Goal: Information Seeking & Learning: Learn about a topic

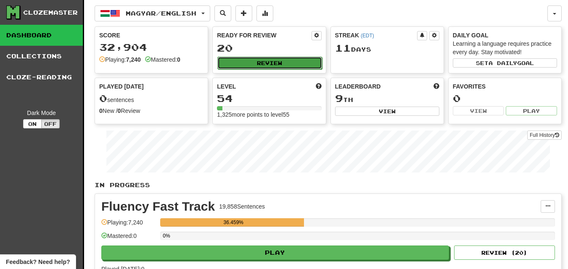
click at [268, 61] on button "Review" at bounding box center [269, 63] width 104 height 13
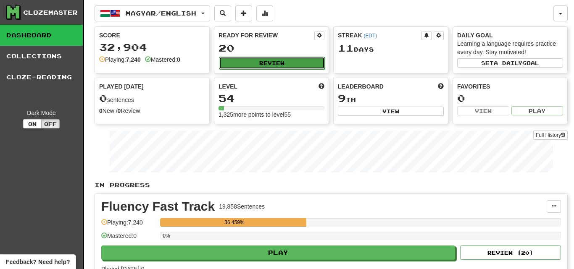
select select "********"
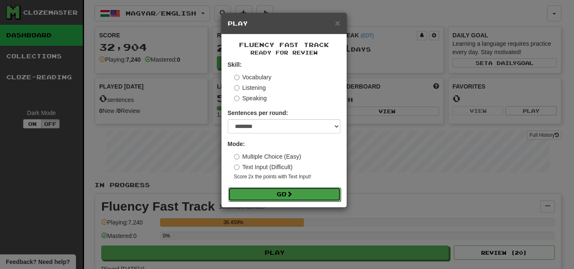
click at [334, 188] on button "Go" at bounding box center [284, 194] width 113 height 14
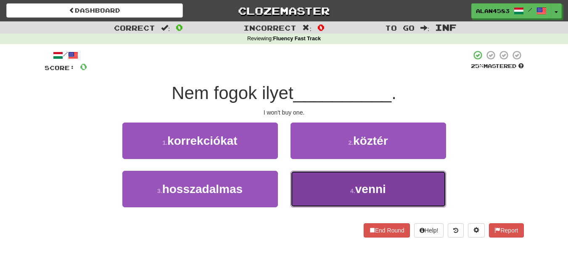
click at [315, 188] on button "4 . venni" at bounding box center [367, 189] width 155 height 37
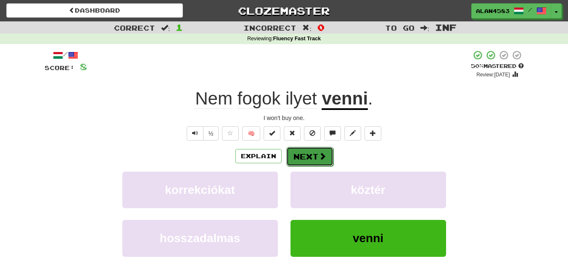
click at [309, 162] on button "Next" at bounding box center [309, 156] width 47 height 19
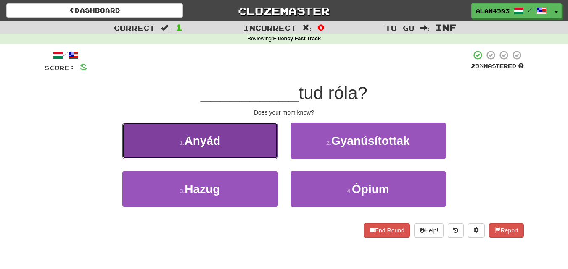
click at [249, 150] on button "1 . Anyád" at bounding box center [199, 141] width 155 height 37
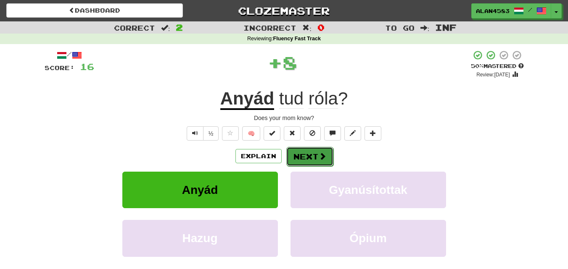
click at [301, 160] on button "Next" at bounding box center [309, 156] width 47 height 19
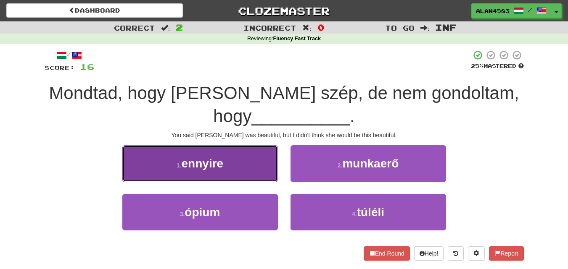
click at [155, 152] on button "1 . ennyire" at bounding box center [199, 163] width 155 height 37
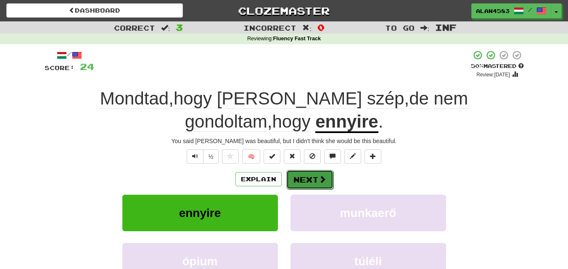
click at [305, 174] on button "Next" at bounding box center [309, 179] width 47 height 19
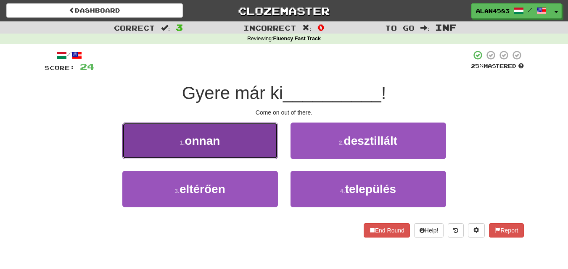
click at [160, 156] on button "1 . onnan" at bounding box center [199, 141] width 155 height 37
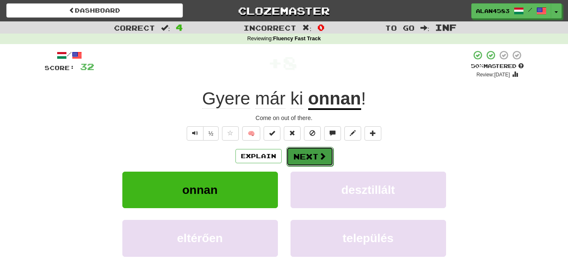
click at [310, 150] on button "Next" at bounding box center [309, 156] width 47 height 19
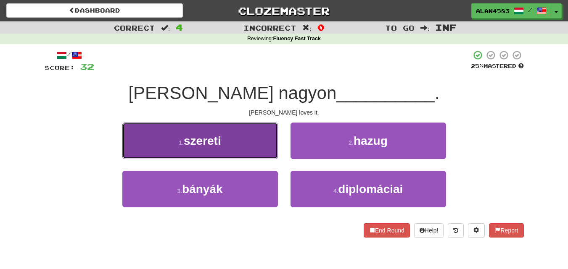
click at [222, 148] on button "1 . szereti" at bounding box center [199, 141] width 155 height 37
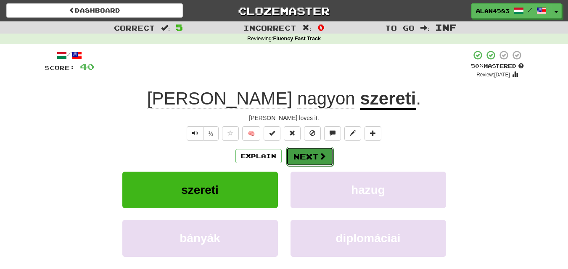
click at [301, 154] on button "Next" at bounding box center [309, 156] width 47 height 19
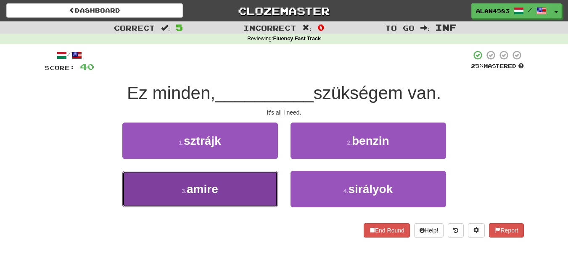
click at [221, 199] on button "3 . amire" at bounding box center [199, 189] width 155 height 37
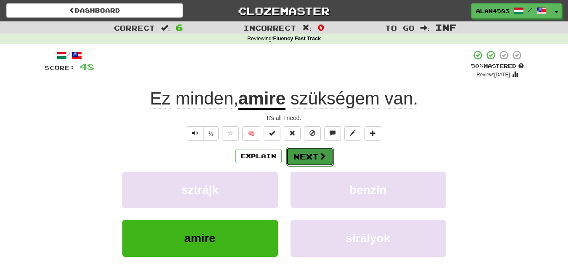
click at [299, 154] on button "Next" at bounding box center [309, 156] width 47 height 19
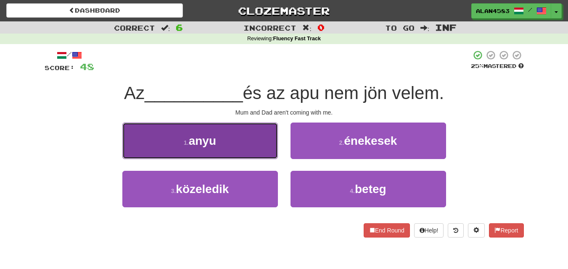
click at [216, 131] on button "1 . anyu" at bounding box center [199, 141] width 155 height 37
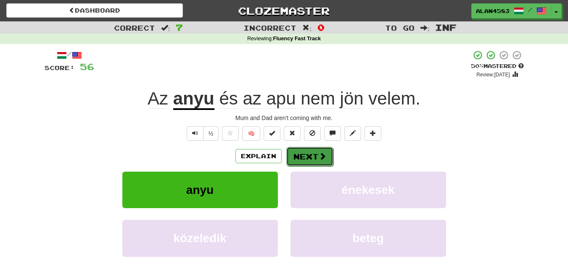
click at [291, 154] on button "Next" at bounding box center [309, 156] width 47 height 19
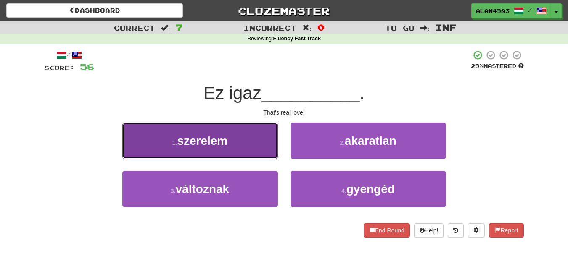
click at [215, 145] on span "szerelem" at bounding box center [202, 140] width 50 height 13
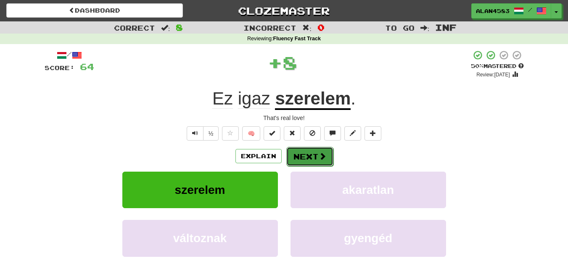
click at [292, 154] on button "Next" at bounding box center [309, 156] width 47 height 19
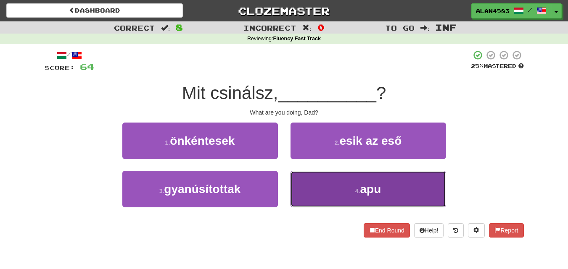
click at [310, 176] on button "4 . apu" at bounding box center [367, 189] width 155 height 37
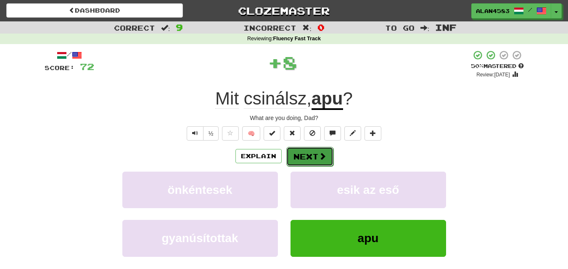
click at [292, 155] on button "Next" at bounding box center [309, 156] width 47 height 19
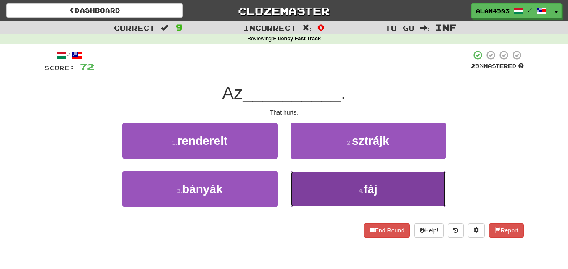
click at [349, 184] on button "4 . fáj" at bounding box center [367, 189] width 155 height 37
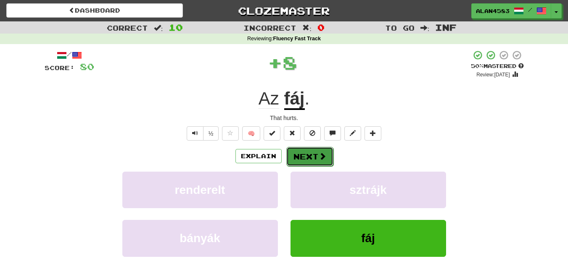
click at [301, 158] on button "Next" at bounding box center [309, 156] width 47 height 19
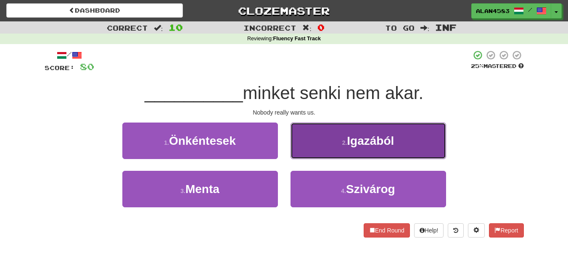
click at [343, 134] on button "2 . Igazából" at bounding box center [367, 141] width 155 height 37
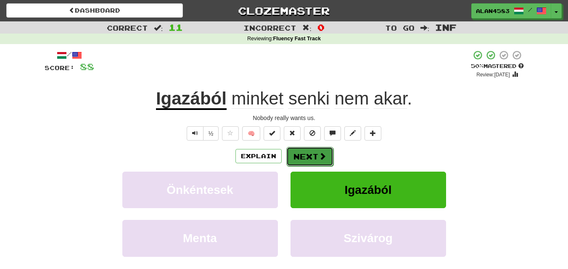
click at [305, 152] on button "Next" at bounding box center [309, 156] width 47 height 19
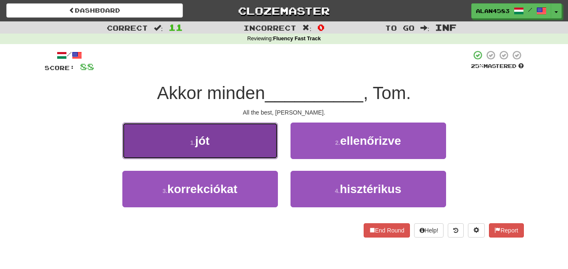
click at [155, 143] on button "1 . jót" at bounding box center [199, 141] width 155 height 37
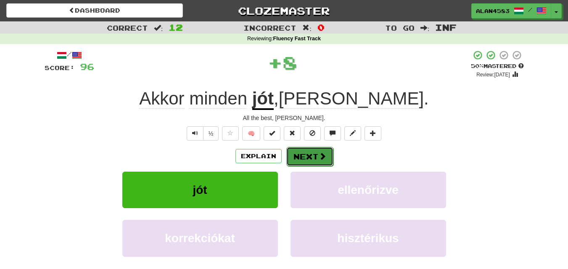
click at [323, 158] on span at bounding box center [322, 157] width 8 height 8
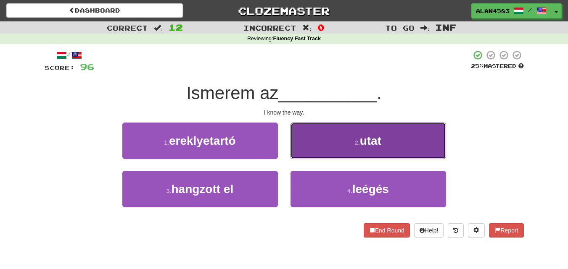
click at [344, 144] on button "2 . utat" at bounding box center [367, 141] width 155 height 37
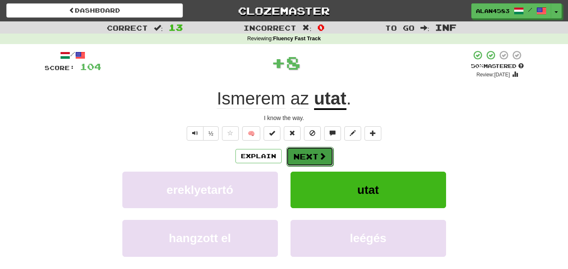
click at [318, 154] on span at bounding box center [322, 157] width 8 height 8
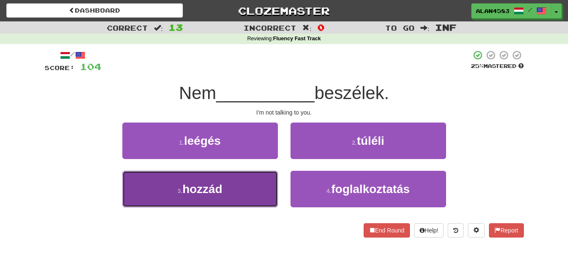
click at [167, 196] on button "3 . hozzád" at bounding box center [199, 189] width 155 height 37
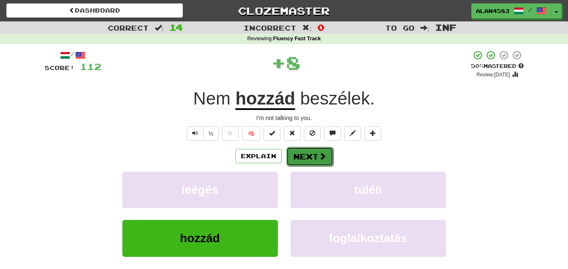
click at [308, 155] on button "Next" at bounding box center [309, 156] width 47 height 19
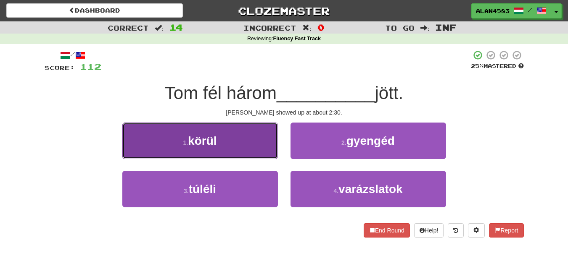
click at [184, 138] on button "1 . körül" at bounding box center [199, 141] width 155 height 37
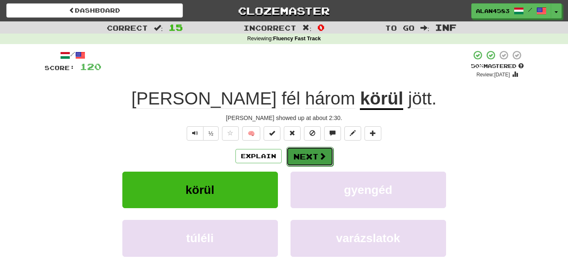
click at [305, 150] on button "Next" at bounding box center [309, 156] width 47 height 19
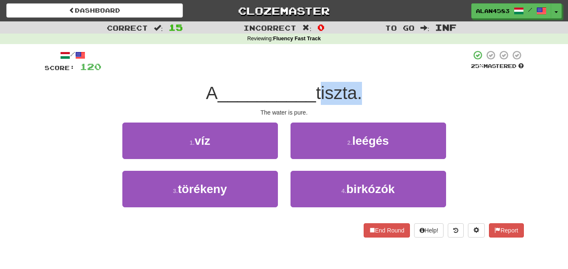
drag, startPoint x: 361, startPoint y: 94, endPoint x: 321, endPoint y: 95, distance: 39.5
click at [321, 95] on span "tiszta." at bounding box center [339, 93] width 46 height 20
click at [316, 103] on div at bounding box center [316, 103] width 0 height 0
click at [253, 106] on div "/ Score: 120 25 % Mastered A __________ tiszta. The water is pure. 1 . víz 2 . …" at bounding box center [284, 144] width 479 height 188
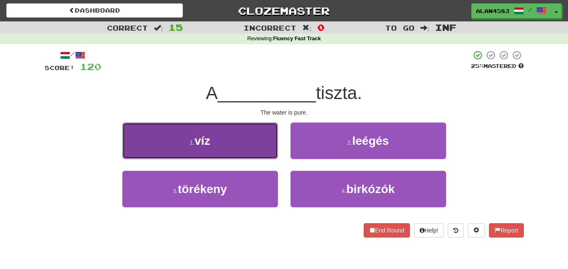
click at [217, 155] on button "1 . víz" at bounding box center [199, 141] width 155 height 37
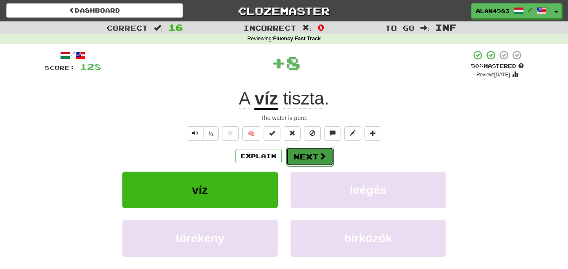
click at [299, 157] on button "Next" at bounding box center [309, 156] width 47 height 19
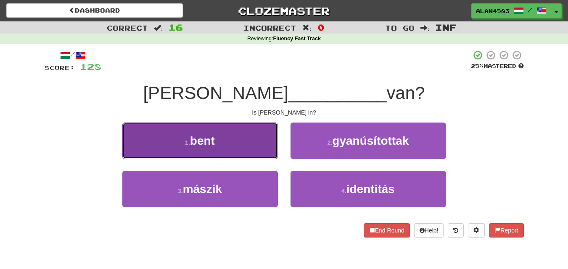
click at [180, 144] on button "1 . bent" at bounding box center [199, 141] width 155 height 37
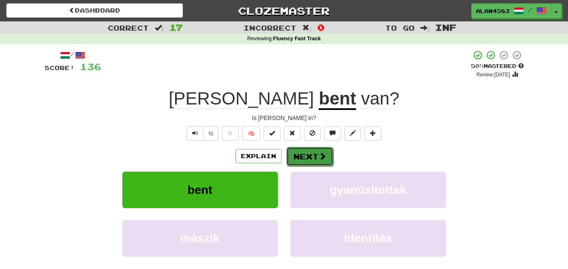
click at [313, 154] on button "Next" at bounding box center [309, 156] width 47 height 19
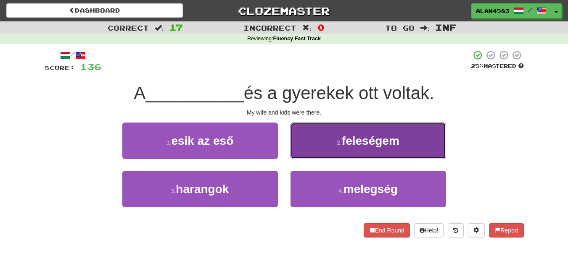
click at [335, 143] on button "2 . feleségem" at bounding box center [367, 141] width 155 height 37
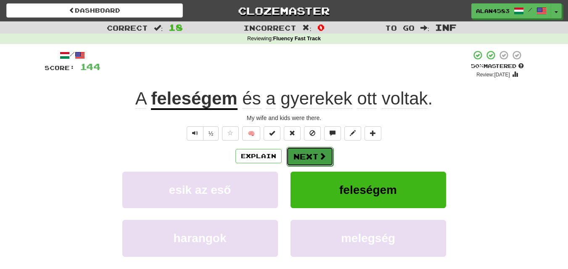
click at [313, 152] on button "Next" at bounding box center [309, 156] width 47 height 19
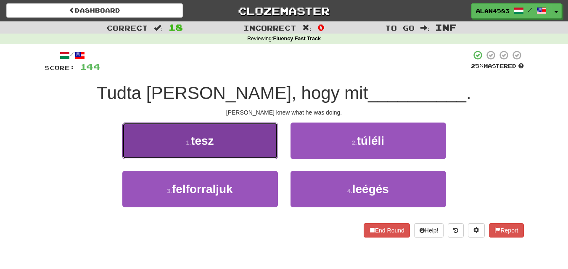
click at [230, 128] on button "1 . tesz" at bounding box center [199, 141] width 155 height 37
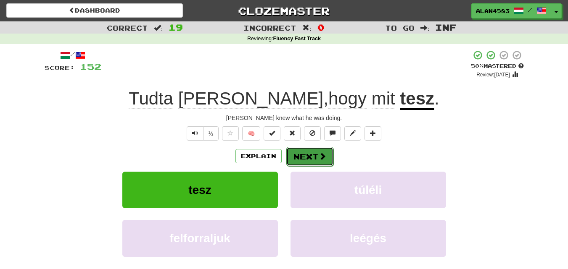
click at [296, 153] on button "Next" at bounding box center [309, 156] width 47 height 19
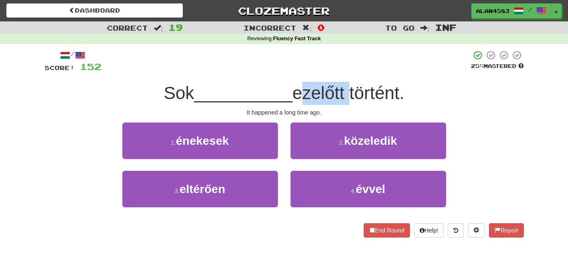
drag, startPoint x: 297, startPoint y: 92, endPoint x: 349, endPoint y: 90, distance: 52.2
click at [349, 90] on span "ezelőtt történt." at bounding box center [348, 93] width 112 height 20
click at [344, 71] on div at bounding box center [344, 71] width 0 height 0
click at [361, 68] on div at bounding box center [285, 61] width 369 height 23
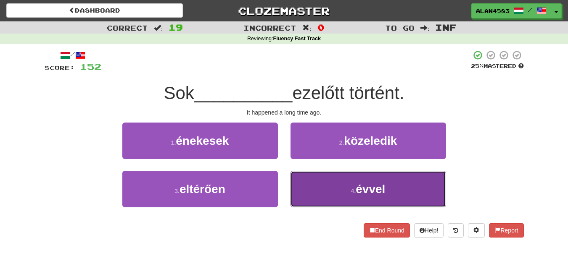
click at [323, 185] on button "4 . évvel" at bounding box center [367, 189] width 155 height 37
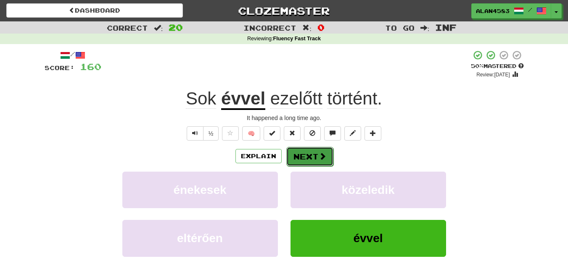
click at [302, 154] on button "Next" at bounding box center [309, 156] width 47 height 19
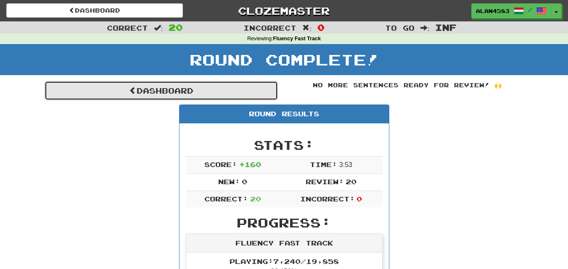
click at [261, 89] on link "Dashboard" at bounding box center [161, 90] width 233 height 19
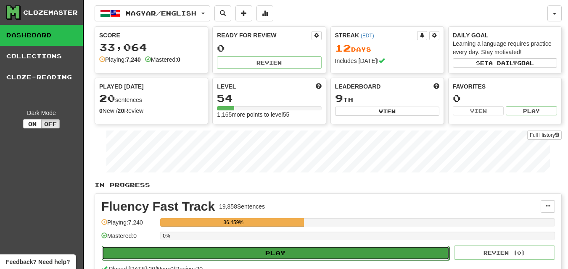
click at [307, 255] on button "Play" at bounding box center [275, 253] width 347 height 14
select select "********"
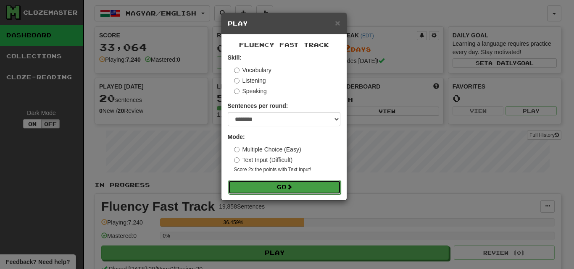
click at [304, 192] on button "Go" at bounding box center [284, 187] width 113 height 14
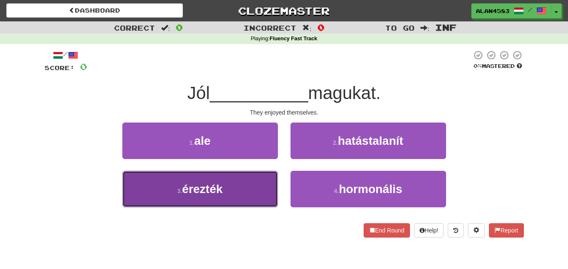
click at [181, 194] on small "3 ." at bounding box center [179, 191] width 5 height 7
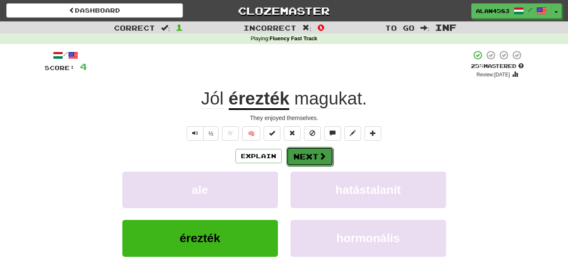
click at [316, 156] on button "Next" at bounding box center [309, 156] width 47 height 19
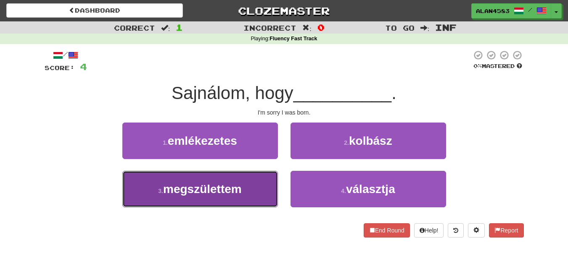
click at [253, 171] on button "3 . megszülettem" at bounding box center [199, 189] width 155 height 37
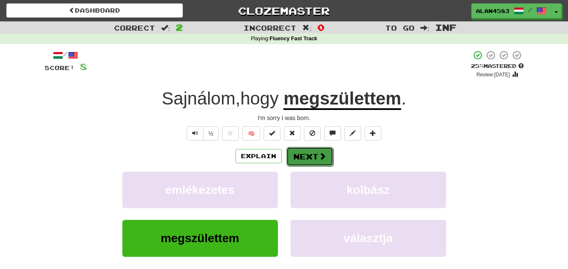
click at [305, 157] on button "Next" at bounding box center [309, 156] width 47 height 19
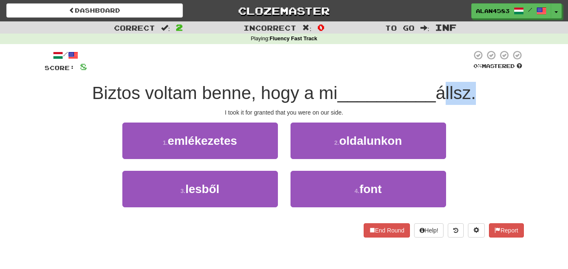
drag, startPoint x: 476, startPoint y: 92, endPoint x: 442, endPoint y: 93, distance: 33.2
click at [442, 93] on span "állsz." at bounding box center [455, 93] width 40 height 20
click at [437, 103] on div at bounding box center [437, 103] width 0 height 0
click at [348, 81] on div "/ Score: 8 0 % Mastered Biztos voltam benne, hogy a mi __________ állsz. I took…" at bounding box center [284, 144] width 479 height 188
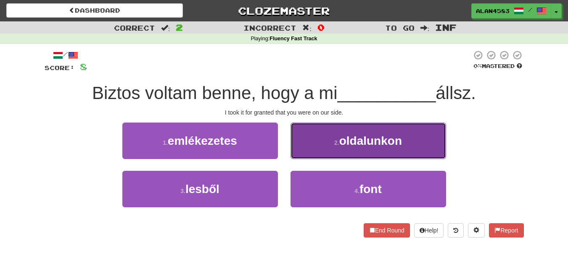
click at [339, 152] on button "2 . oldalunkon" at bounding box center [367, 141] width 155 height 37
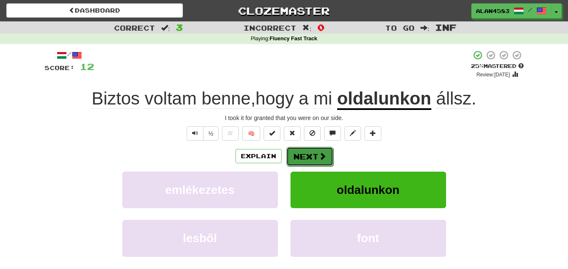
click at [310, 158] on button "Next" at bounding box center [309, 156] width 47 height 19
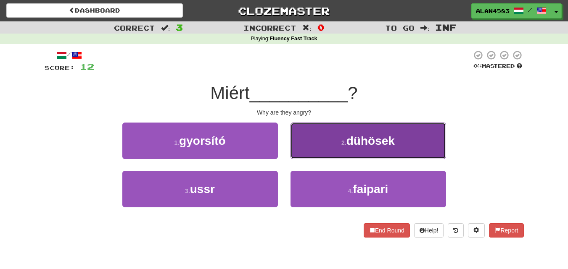
click at [331, 142] on button "2 . dühösek" at bounding box center [367, 141] width 155 height 37
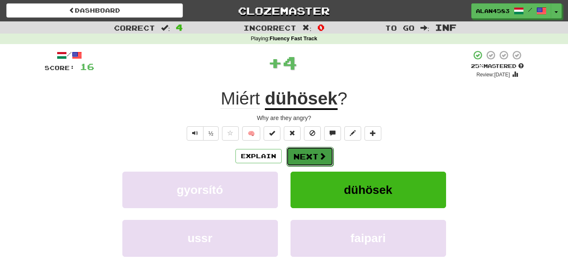
click at [318, 156] on span at bounding box center [322, 157] width 8 height 8
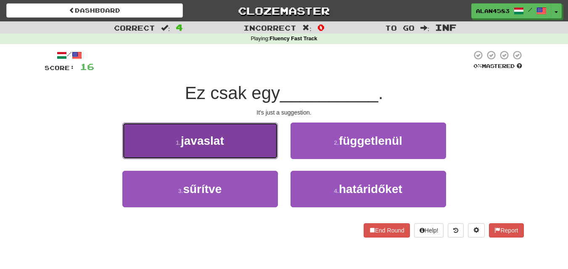
click at [188, 154] on button "1 . javaslat" at bounding box center [199, 141] width 155 height 37
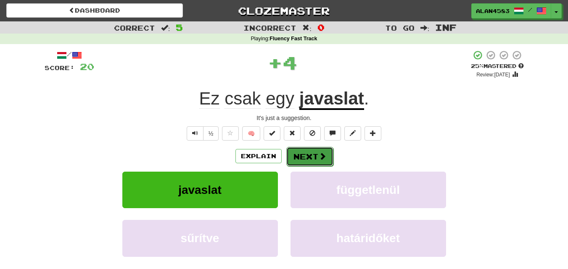
click at [303, 158] on button "Next" at bounding box center [309, 156] width 47 height 19
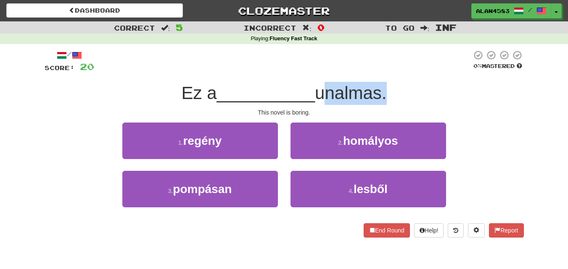
drag, startPoint x: 319, startPoint y: 92, endPoint x: 384, endPoint y: 90, distance: 65.1
click at [384, 90] on span "unalmas." at bounding box center [350, 93] width 71 height 20
click at [379, 71] on div at bounding box center [379, 71] width 0 height 0
click at [402, 66] on div at bounding box center [282, 61] width 377 height 23
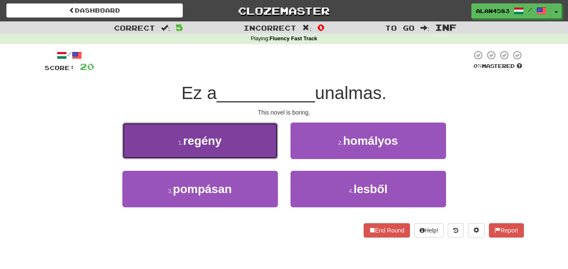
click at [227, 153] on button "1 . regény" at bounding box center [199, 141] width 155 height 37
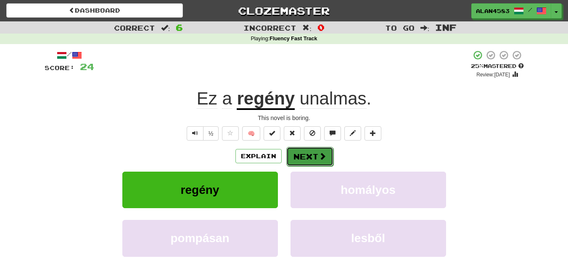
click at [315, 154] on button "Next" at bounding box center [309, 156] width 47 height 19
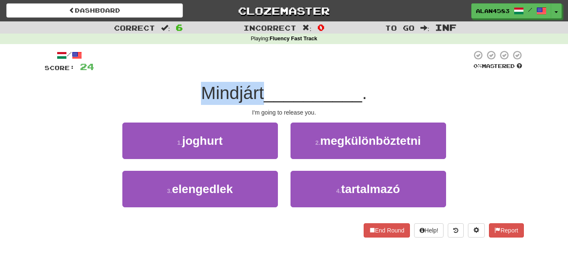
drag, startPoint x: 261, startPoint y: 88, endPoint x: 198, endPoint y: 86, distance: 63.1
click at [201, 86] on span "Mindjárt" at bounding box center [232, 93] width 63 height 20
click at [193, 71] on div at bounding box center [193, 71] width 0 height 0
click at [159, 76] on div "/ Score: 24 0 % Mastered Mindjárt __________ . I'm going to release you. 1 . jo…" at bounding box center [284, 144] width 479 height 188
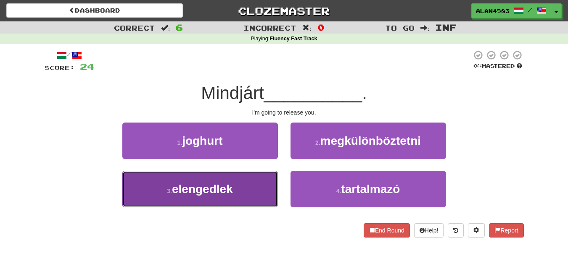
click at [174, 193] on span "elengedlek" at bounding box center [202, 189] width 61 height 13
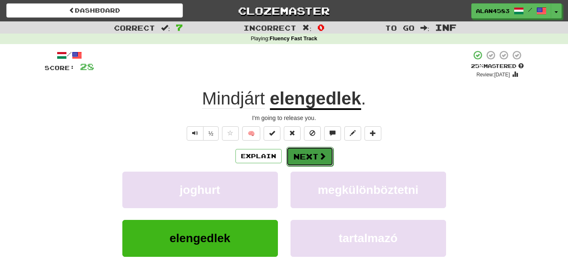
click at [299, 160] on button "Next" at bounding box center [309, 156] width 47 height 19
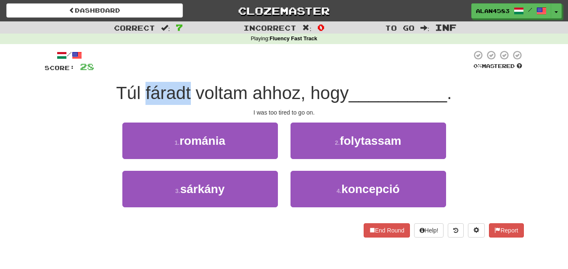
drag, startPoint x: 187, startPoint y: 89, endPoint x: 144, endPoint y: 88, distance: 43.3
click at [144, 88] on span "Túl fáradt voltam ahhoz, hogy" at bounding box center [232, 93] width 232 height 20
click at [139, 71] on div at bounding box center [139, 71] width 0 height 0
click at [231, 80] on div "/ Score: 28 0 % Mastered Túl fáradt voltam ahhoz, hogy __________ . I was too t…" at bounding box center [284, 144] width 479 height 188
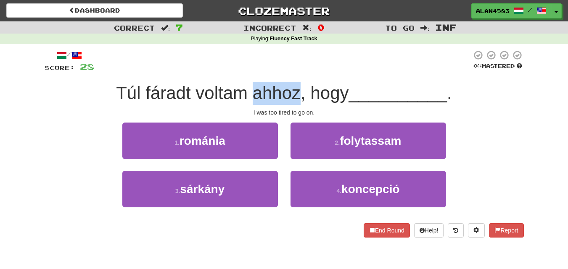
drag, startPoint x: 249, startPoint y: 98, endPoint x: 295, endPoint y: 99, distance: 45.8
click at [295, 99] on span "Túl fáradt voltam ahhoz, hogy" at bounding box center [232, 93] width 232 height 20
click at [289, 103] on div at bounding box center [289, 103] width 0 height 0
click at [358, 63] on div at bounding box center [282, 61] width 377 height 23
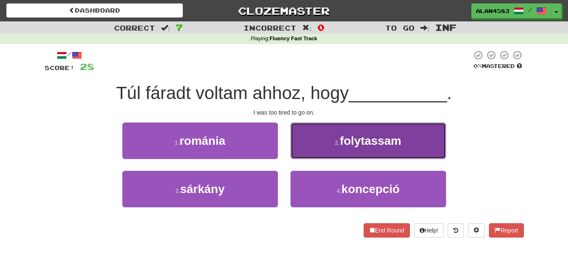
click at [326, 151] on button "2 . folytassam" at bounding box center [367, 141] width 155 height 37
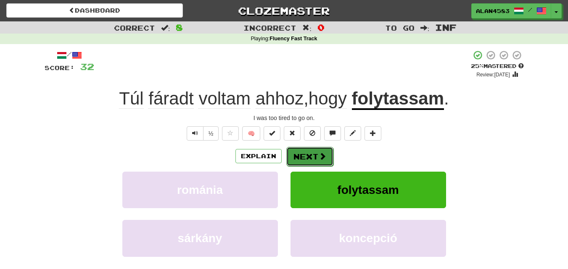
click at [316, 157] on button "Next" at bounding box center [309, 156] width 47 height 19
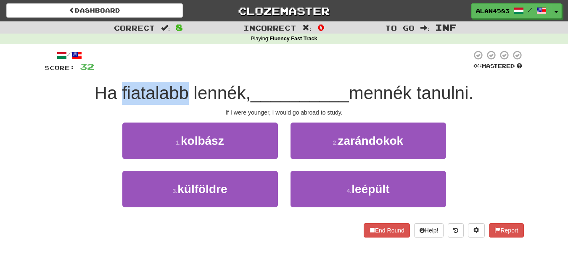
drag, startPoint x: 182, startPoint y: 92, endPoint x: 116, endPoint y: 89, distance: 66.0
click at [116, 89] on span "Ha fiatalabb lennék," at bounding box center [173, 93] width 156 height 20
click at [111, 71] on div at bounding box center [111, 71] width 0 height 0
click at [95, 84] on span "Ha fiatalabb lennék," at bounding box center [173, 93] width 156 height 20
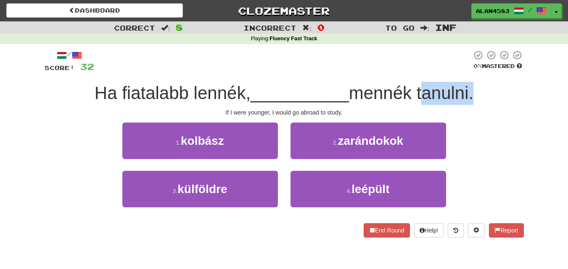
drag, startPoint x: 422, startPoint y: 93, endPoint x: 472, endPoint y: 93, distance: 50.4
click at [472, 93] on span "mennék tanulni." at bounding box center [411, 93] width 125 height 20
click at [467, 71] on div at bounding box center [467, 71] width 0 height 0
click at [361, 73] on div at bounding box center [282, 61] width 377 height 23
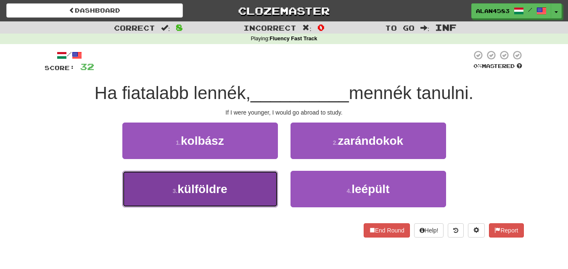
click at [208, 196] on button "3 . külföldre" at bounding box center [199, 189] width 155 height 37
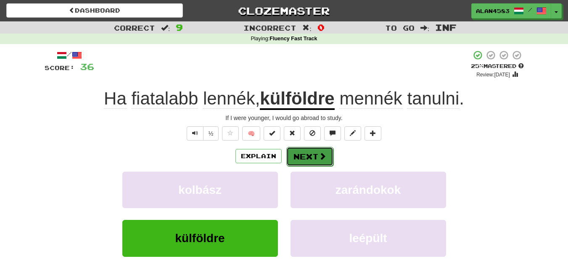
click at [295, 161] on button "Next" at bounding box center [309, 156] width 47 height 19
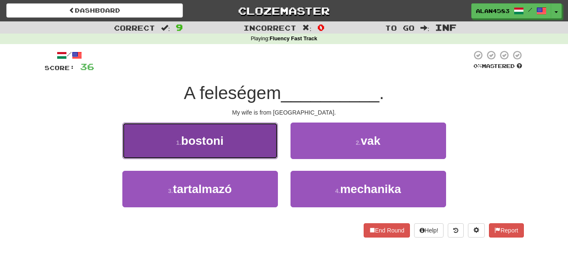
click at [231, 145] on button "1 . bostoni" at bounding box center [199, 141] width 155 height 37
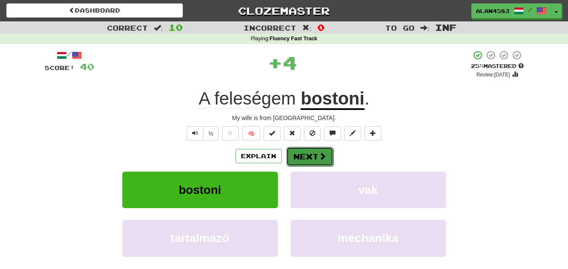
click at [315, 164] on button "Next" at bounding box center [309, 156] width 47 height 19
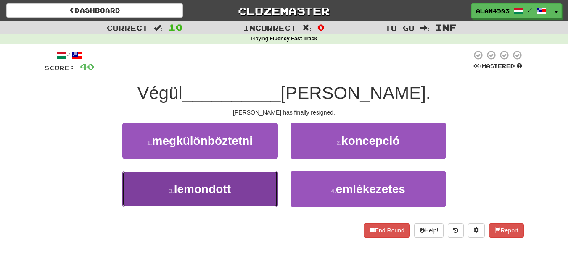
click at [177, 192] on span "lemondott" at bounding box center [202, 189] width 57 height 13
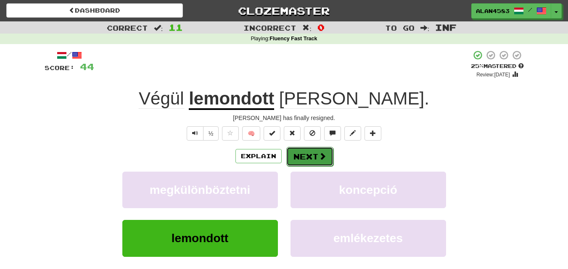
click at [293, 152] on button "Next" at bounding box center [309, 156] width 47 height 19
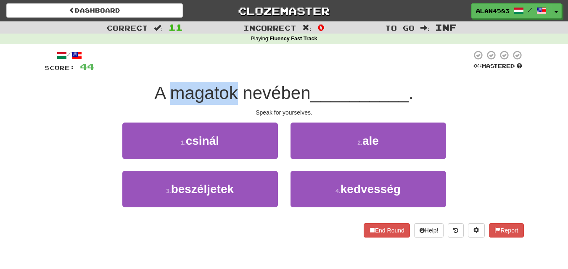
drag, startPoint x: 235, startPoint y: 90, endPoint x: 168, endPoint y: 87, distance: 67.3
click at [168, 87] on span "A magatok nevében" at bounding box center [232, 93] width 156 height 20
click at [162, 71] on div at bounding box center [162, 71] width 0 height 0
click at [206, 56] on div at bounding box center [282, 61] width 377 height 23
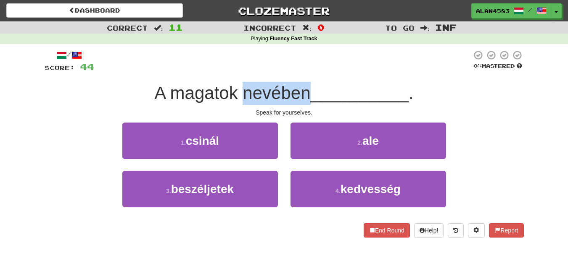
drag, startPoint x: 240, startPoint y: 93, endPoint x: 305, endPoint y: 89, distance: 64.4
click at [305, 89] on span "A magatok nevében" at bounding box center [232, 93] width 156 height 20
click at [299, 71] on div at bounding box center [299, 71] width 0 height 0
click at [320, 69] on div at bounding box center [282, 61] width 377 height 23
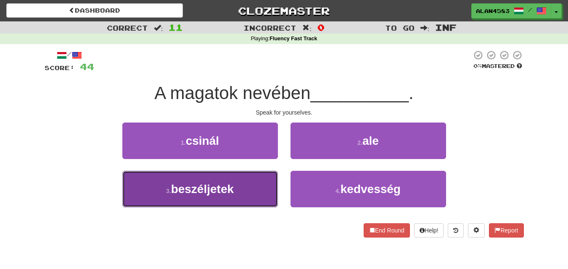
click at [251, 182] on button "3 . beszéljetek" at bounding box center [199, 189] width 155 height 37
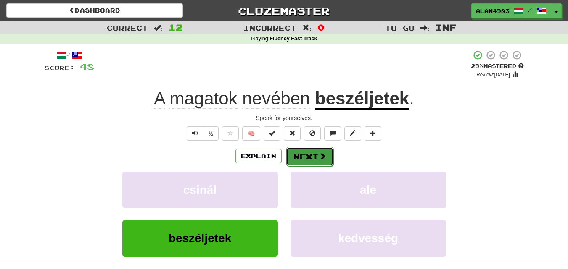
click at [305, 158] on button "Next" at bounding box center [309, 156] width 47 height 19
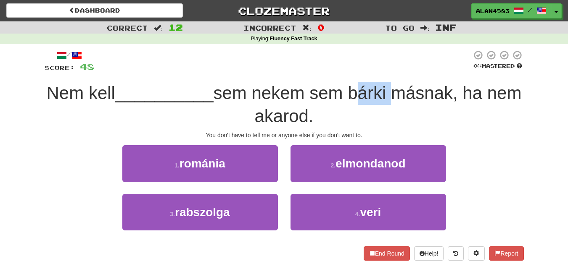
drag, startPoint x: 411, startPoint y: 88, endPoint x: 376, endPoint y: 88, distance: 34.9
click at [376, 88] on span "sem nekem sem bárki másnak, ha nem akarod." at bounding box center [367, 104] width 308 height 43
click at [371, 71] on div at bounding box center [371, 71] width 0 height 0
click at [300, 76] on div "/ Score: 48 0 % Mastered Nem kell __________ sem nekem sem bárki másnak, ha nem…" at bounding box center [284, 155] width 479 height 210
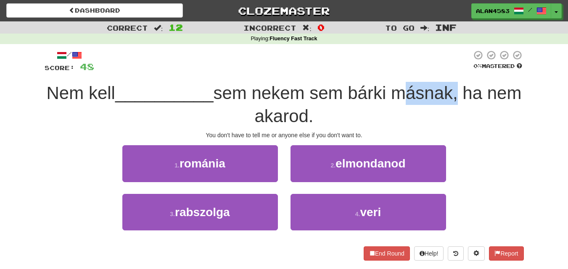
drag, startPoint x: 417, startPoint y: 90, endPoint x: 473, endPoint y: 87, distance: 55.9
click at [473, 87] on span "sem nekem sem bárki másnak, ha nem akarod." at bounding box center [367, 104] width 308 height 43
click at [468, 71] on div at bounding box center [468, 71] width 0 height 0
click at [353, 73] on div at bounding box center [282, 61] width 377 height 23
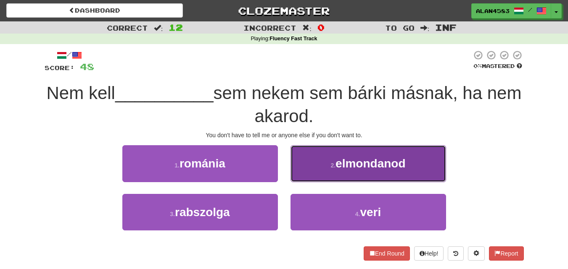
click at [359, 166] on span "elmondanod" at bounding box center [370, 163] width 70 height 13
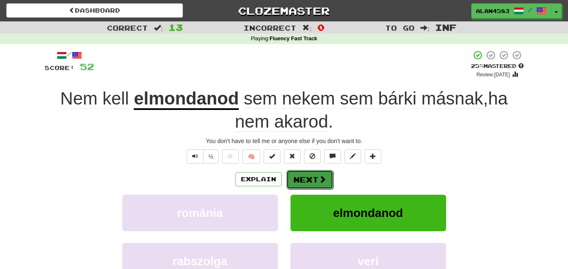
click at [315, 179] on button "Next" at bounding box center [309, 179] width 47 height 19
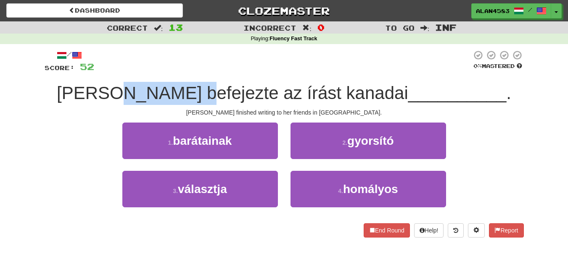
drag, startPoint x: 153, startPoint y: 92, endPoint x: 221, endPoint y: 88, distance: 68.6
click at [221, 88] on span "Patty befejezte az írást kanadai" at bounding box center [232, 93] width 351 height 20
click at [216, 71] on div at bounding box center [216, 71] width 0 height 0
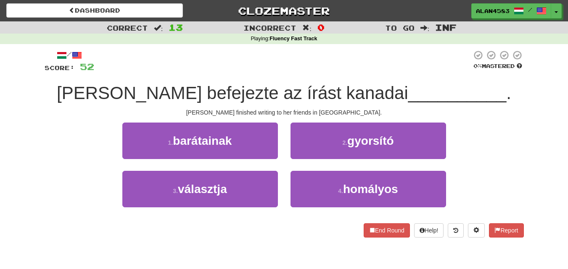
click at [235, 69] on div at bounding box center [282, 61] width 377 height 23
click at [252, 89] on span "Patty befejezte az írást kanadai" at bounding box center [232, 93] width 351 height 20
drag, startPoint x: 252, startPoint y: 89, endPoint x: 286, endPoint y: 87, distance: 33.7
click at [286, 87] on span "Patty befejezte az írást kanadai" at bounding box center [232, 93] width 351 height 20
click at [281, 71] on div at bounding box center [281, 71] width 0 height 0
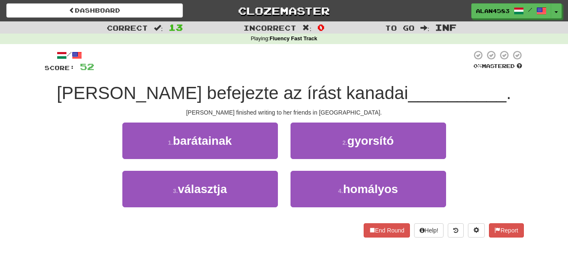
click at [319, 59] on div at bounding box center [282, 61] width 377 height 23
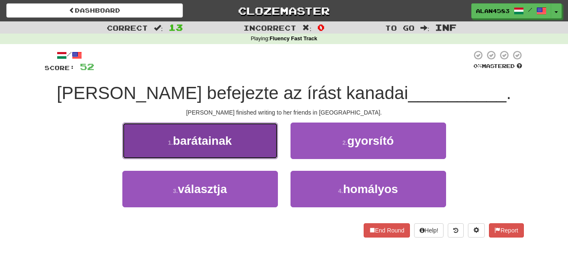
click at [172, 152] on button "1 . barátainak" at bounding box center [199, 141] width 155 height 37
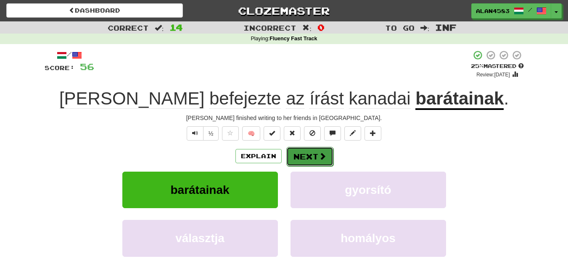
click at [303, 152] on button "Next" at bounding box center [309, 156] width 47 height 19
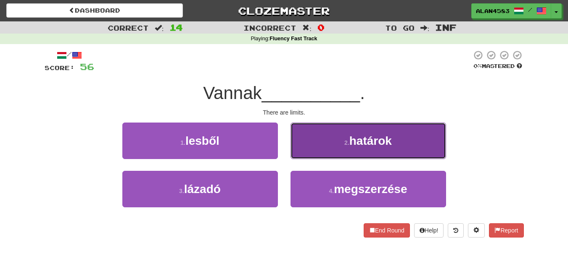
click at [336, 140] on button "2 . határok" at bounding box center [367, 141] width 155 height 37
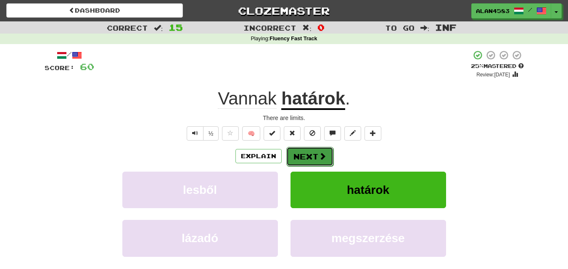
click at [308, 156] on button "Next" at bounding box center [309, 156] width 47 height 19
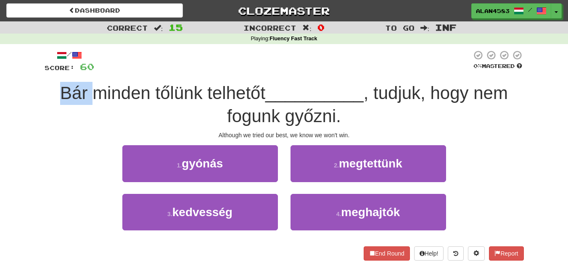
drag, startPoint x: 88, startPoint y: 89, endPoint x: 41, endPoint y: 89, distance: 47.1
click at [41, 89] on div "/ Score: 60 0 % Mastered Bár minden tőlünk telhetőt __________ , tudjuk, hogy n…" at bounding box center [284, 158] width 492 height 228
click at [35, 71] on div at bounding box center [35, 71] width 0 height 0
click at [42, 82] on div "/ Score: 60 0 % Mastered Bár minden tőlünk telhetőt __________ , tudjuk, hogy n…" at bounding box center [284, 158] width 492 height 228
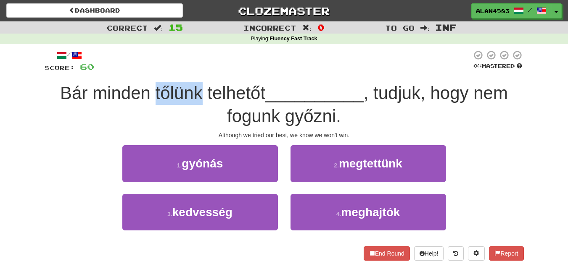
drag, startPoint x: 153, startPoint y: 89, endPoint x: 198, endPoint y: 87, distance: 44.6
click at [198, 87] on span "Bár minden tőlünk telhetőt" at bounding box center [162, 93] width 205 height 20
click at [192, 71] on div at bounding box center [192, 71] width 0 height 0
click at [213, 69] on div at bounding box center [282, 61] width 377 height 23
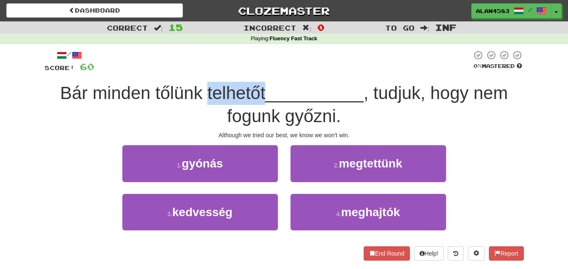
drag, startPoint x: 204, startPoint y: 88, endPoint x: 262, endPoint y: 82, distance: 58.7
click at [262, 82] on div "Bár minden tőlünk telhetőt __________ , tudjuk, hogy nem fogunk győzni." at bounding box center [284, 105] width 479 height 46
click at [257, 71] on div at bounding box center [257, 71] width 0 height 0
click at [287, 71] on div at bounding box center [282, 61] width 377 height 23
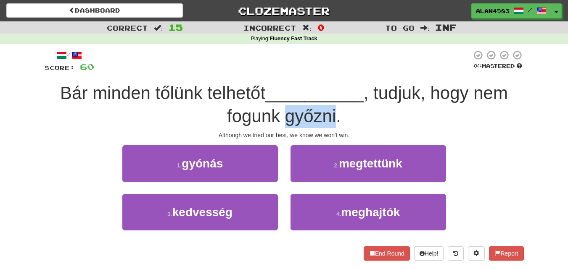
drag, startPoint x: 285, startPoint y: 116, endPoint x: 336, endPoint y: 110, distance: 50.7
click at [336, 110] on span ", tudjuk, hogy nem fogunk győzni." at bounding box center [367, 104] width 281 height 43
click at [330, 95] on div at bounding box center [330, 95] width 0 height 0
click at [362, 93] on span "__________" at bounding box center [314, 93] width 98 height 20
drag, startPoint x: 335, startPoint y: 112, endPoint x: 285, endPoint y: 113, distance: 50.0
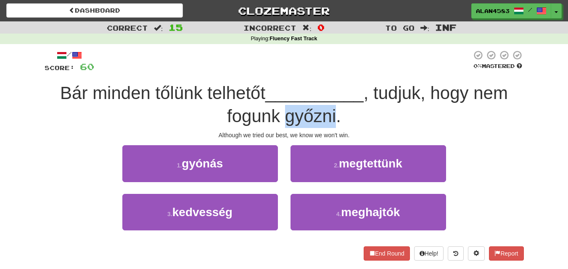
click at [285, 113] on span ", tudjuk, hogy nem fogunk győzni." at bounding box center [367, 104] width 281 height 43
click at [280, 95] on div at bounding box center [280, 95] width 0 height 0
click at [209, 116] on div "Bár minden tőlünk telhetőt __________ , tudjuk, hogy nem fogunk győzni." at bounding box center [284, 105] width 479 height 46
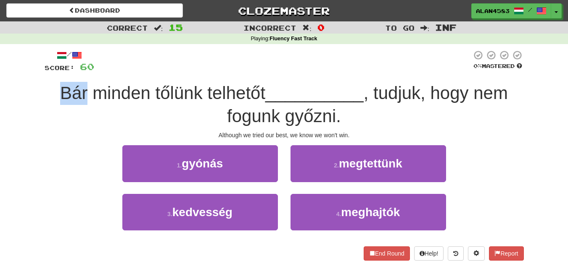
drag, startPoint x: 86, startPoint y: 90, endPoint x: 45, endPoint y: 89, distance: 41.6
click at [45, 89] on div "Bár minden tőlünk telhetőt __________ , tudjuk, hogy nem fogunk győzni." at bounding box center [284, 105] width 479 height 46
click at [39, 71] on div at bounding box center [39, 71] width 0 height 0
click at [26, 94] on div "Correct : 15 Incorrect : 0 To go : Inf Playing : Fluency Fast Track / Score: 60…" at bounding box center [284, 146] width 568 height 251
drag, startPoint x: 153, startPoint y: 90, endPoint x: 201, endPoint y: 87, distance: 48.4
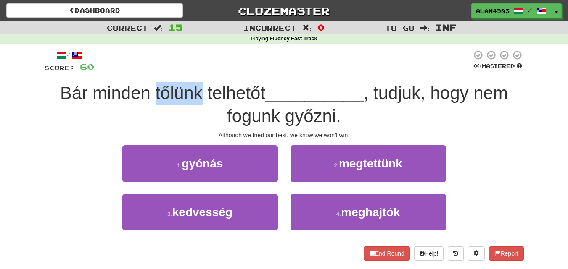
click at [201, 87] on span "Bár minden tőlünk telhetőt" at bounding box center [162, 93] width 205 height 20
click at [195, 71] on div at bounding box center [195, 71] width 0 height 0
click at [208, 67] on div at bounding box center [282, 61] width 377 height 23
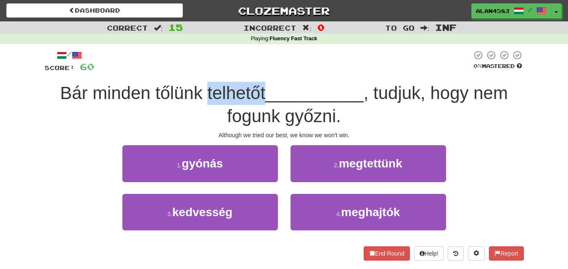
drag, startPoint x: 205, startPoint y: 89, endPoint x: 264, endPoint y: 83, distance: 59.5
click at [264, 83] on span "Bár minden tőlünk telhetőt" at bounding box center [162, 93] width 205 height 20
click at [258, 71] on div at bounding box center [258, 71] width 0 height 0
click at [266, 71] on div at bounding box center [282, 61] width 377 height 23
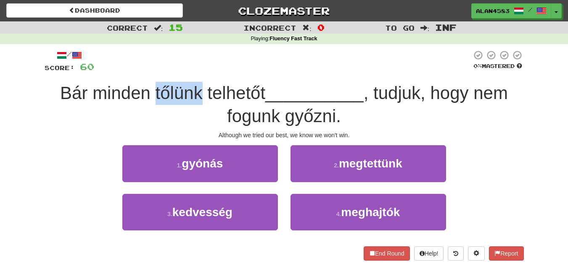
drag, startPoint x: 198, startPoint y: 91, endPoint x: 154, endPoint y: 91, distance: 44.1
click at [154, 91] on span "Bár minden tőlünk telhetőt" at bounding box center [162, 93] width 205 height 20
click at [149, 71] on div at bounding box center [149, 71] width 0 height 0
click at [122, 68] on div at bounding box center [282, 61] width 377 height 23
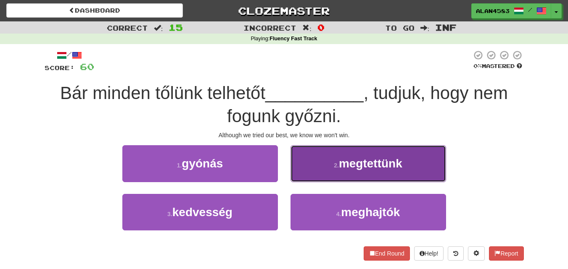
click at [302, 153] on button "2 . megtettünk" at bounding box center [367, 163] width 155 height 37
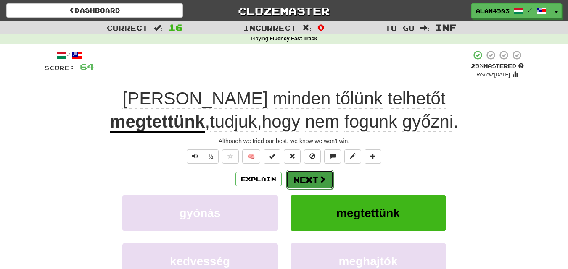
click at [320, 183] on span at bounding box center [322, 180] width 8 height 8
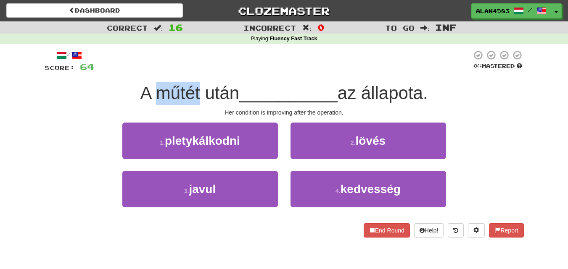
drag, startPoint x: 155, startPoint y: 99, endPoint x: 196, endPoint y: 94, distance: 41.4
click at [196, 94] on span "A műtét után" at bounding box center [189, 93] width 99 height 20
click at [190, 103] on div at bounding box center [190, 103] width 0 height 0
click at [293, 73] on div at bounding box center [282, 61] width 377 height 23
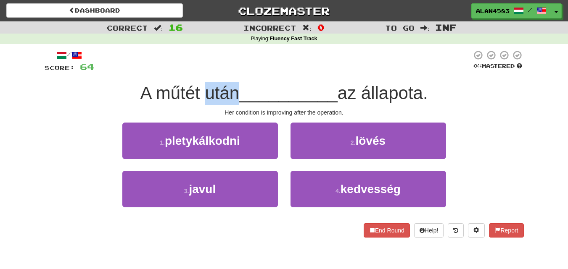
drag, startPoint x: 234, startPoint y: 90, endPoint x: 202, endPoint y: 91, distance: 31.5
click at [202, 91] on span "A műtét után" at bounding box center [189, 93] width 99 height 20
click at [197, 71] on div at bounding box center [197, 71] width 0 height 0
click at [274, 67] on div at bounding box center [282, 61] width 377 height 23
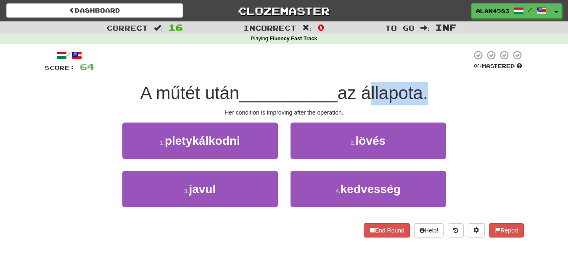
drag, startPoint x: 426, startPoint y: 95, endPoint x: 370, endPoint y: 98, distance: 56.0
click at [370, 98] on span "az állapota." at bounding box center [382, 93] width 90 height 20
click at [364, 103] on div at bounding box center [364, 103] width 0 height 0
click at [305, 70] on div at bounding box center [282, 61] width 377 height 23
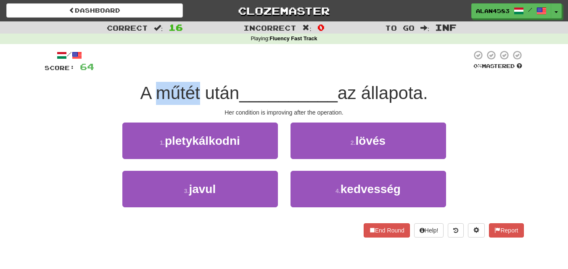
drag, startPoint x: 193, startPoint y: 90, endPoint x: 153, endPoint y: 89, distance: 40.4
click at [153, 89] on span "A műtét után" at bounding box center [189, 93] width 99 height 20
click at [147, 71] on div at bounding box center [147, 71] width 0 height 0
click at [257, 47] on div "/ Score: 64 0 % Mastered A műtét után __________ az állapota. Her condition is …" at bounding box center [284, 146] width 479 height 205
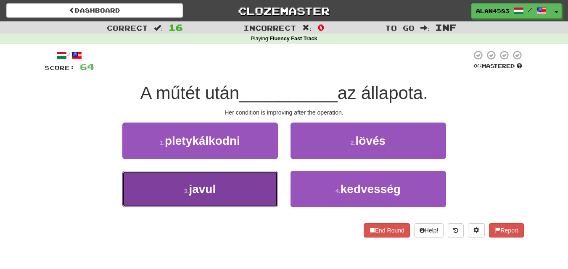
click at [142, 200] on button "3 . javul" at bounding box center [199, 189] width 155 height 37
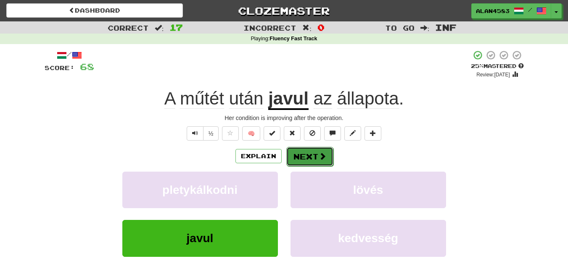
click at [299, 150] on button "Next" at bounding box center [309, 156] width 47 height 19
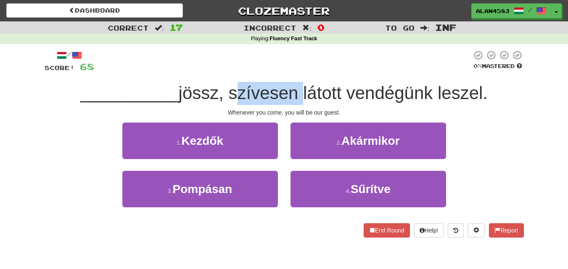
drag, startPoint x: 299, startPoint y: 95, endPoint x: 232, endPoint y: 97, distance: 67.2
click at [232, 97] on span "jössz, szívesen látott vendégünk leszel." at bounding box center [333, 93] width 309 height 20
click at [226, 103] on div at bounding box center [226, 103] width 0 height 0
click at [350, 68] on div at bounding box center [282, 61] width 377 height 23
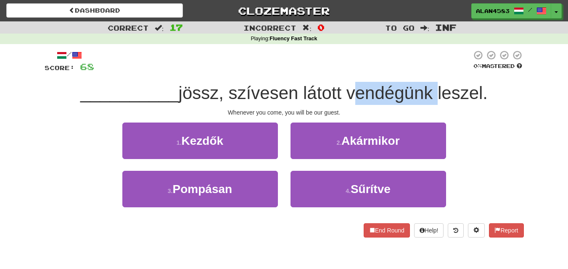
drag, startPoint x: 350, startPoint y: 97, endPoint x: 433, endPoint y: 84, distance: 83.4
click at [433, 84] on span "jössz, szívesen látott vendégünk leszel." at bounding box center [333, 93] width 309 height 20
click at [427, 71] on div at bounding box center [427, 71] width 0 height 0
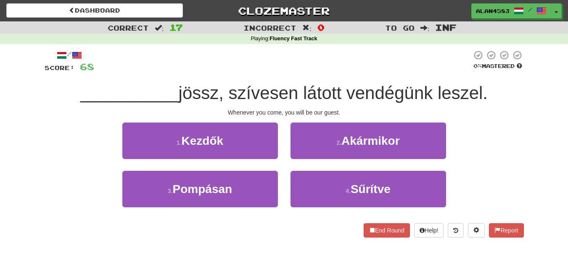
click at [434, 66] on div at bounding box center [282, 61] width 377 height 23
drag, startPoint x: 233, startPoint y: 89, endPoint x: 297, endPoint y: 83, distance: 64.6
click at [297, 83] on div "__________ jössz, szívesen látott vendégünk leszel." at bounding box center [284, 93] width 479 height 23
click at [292, 71] on div at bounding box center [292, 71] width 0 height 0
click at [327, 65] on div at bounding box center [282, 61] width 377 height 23
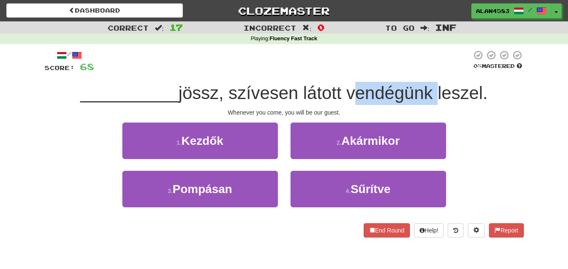
drag, startPoint x: 433, startPoint y: 87, endPoint x: 350, endPoint y: 92, distance: 83.3
click at [350, 92] on span "jössz, szívesen látott vendégünk leszel." at bounding box center [333, 93] width 309 height 20
click at [344, 71] on div at bounding box center [344, 71] width 0 height 0
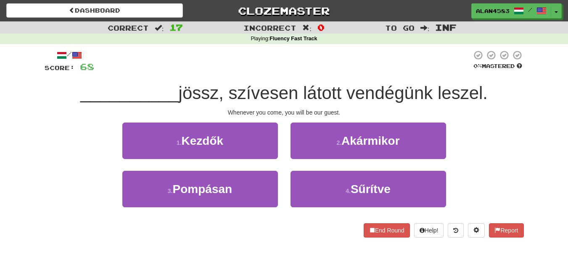
click at [282, 69] on div at bounding box center [282, 61] width 377 height 23
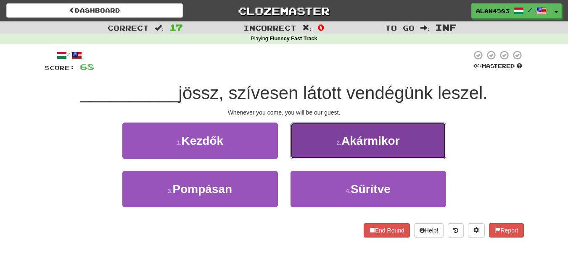
click at [345, 148] on button "2 . Akármikor" at bounding box center [367, 141] width 155 height 37
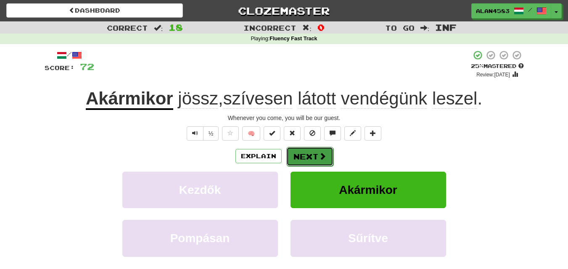
click at [312, 160] on button "Next" at bounding box center [309, 156] width 47 height 19
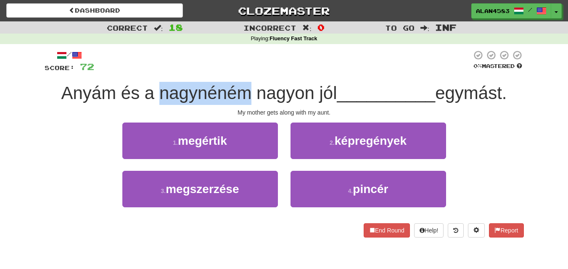
drag, startPoint x: 155, startPoint y: 94, endPoint x: 242, endPoint y: 92, distance: 86.6
click at [242, 92] on span "Anyám és a nagynéném nagyon jól" at bounding box center [199, 93] width 276 height 20
click at [237, 71] on div at bounding box center [237, 71] width 0 height 0
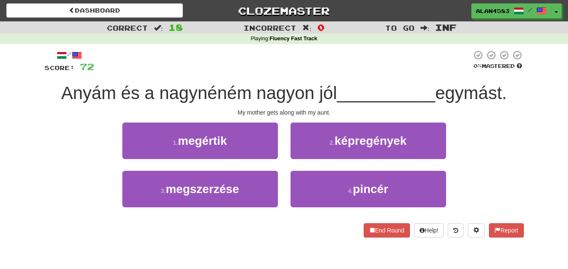
click at [265, 78] on div "/ Score: 72 0 % Mastered Anyám és a nagynéném nagyon jól __________ egymást. My…" at bounding box center [284, 144] width 479 height 188
drag, startPoint x: 442, startPoint y: 92, endPoint x: 509, endPoint y: 87, distance: 67.0
click at [506, 87] on span "egymást." at bounding box center [470, 93] width 71 height 20
click at [503, 71] on div at bounding box center [503, 71] width 0 height 0
click at [367, 79] on div "/ Score: 72 0 % Mastered Anyám és a nagynéném nagyon jól __________ egymást. My…" at bounding box center [284, 144] width 479 height 188
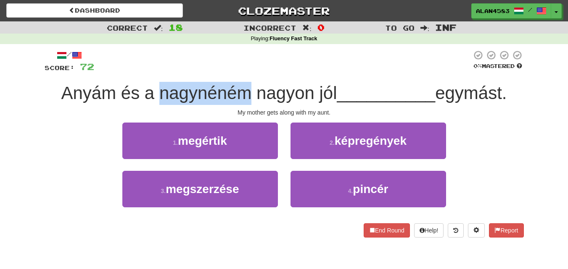
drag, startPoint x: 242, startPoint y: 88, endPoint x: 158, endPoint y: 95, distance: 84.7
click at [158, 95] on span "Anyám és a nagynéném nagyon jól" at bounding box center [199, 93] width 276 height 20
click at [153, 103] on div at bounding box center [153, 103] width 0 height 0
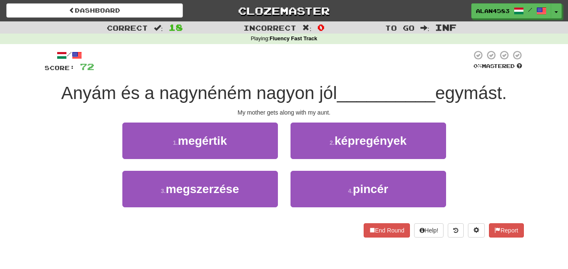
click at [132, 51] on div at bounding box center [282, 61] width 377 height 23
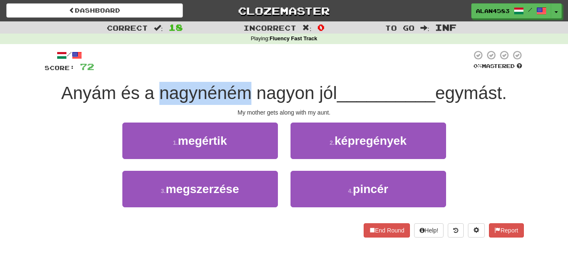
drag, startPoint x: 155, startPoint y: 92, endPoint x: 246, endPoint y: 83, distance: 91.2
click at [246, 83] on div "Anyám és a nagynéném nagyon jól __________ egymást." at bounding box center [284, 93] width 479 height 23
click at [240, 71] on div at bounding box center [240, 71] width 0 height 0
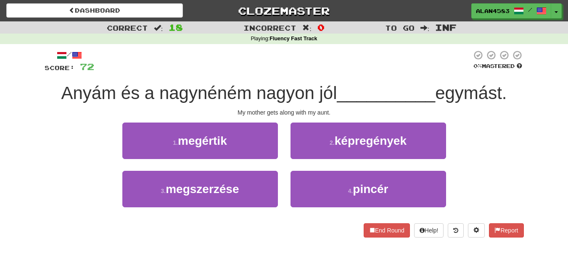
click at [260, 64] on div at bounding box center [282, 61] width 377 height 23
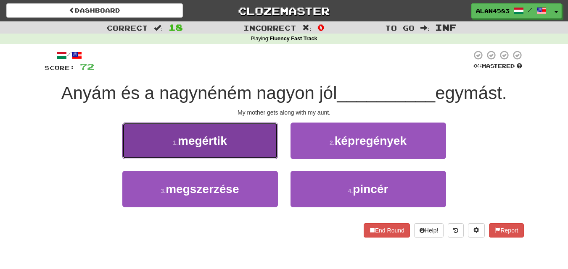
click at [228, 125] on button "1 . megértik" at bounding box center [199, 141] width 155 height 37
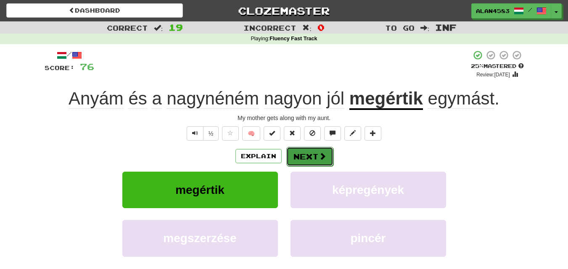
click at [314, 162] on button "Next" at bounding box center [309, 156] width 47 height 19
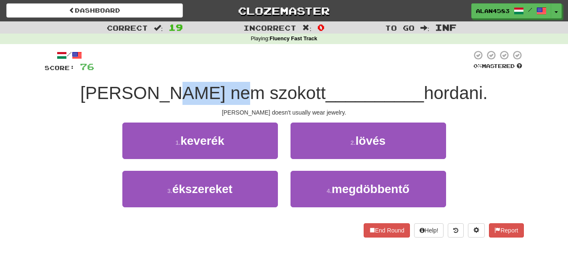
drag, startPoint x: 268, startPoint y: 87, endPoint x: 211, endPoint y: 86, distance: 56.3
click at [211, 86] on span "Mary nem szokott" at bounding box center [202, 93] width 245 height 20
click at [206, 71] on div at bounding box center [206, 71] width 0 height 0
click at [187, 76] on div "/ Score: 76 0 % Mastered Mary nem szokott __________ hordani. Mary doesn't usua…" at bounding box center [284, 144] width 479 height 188
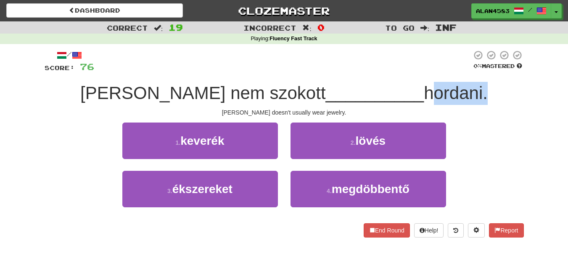
drag, startPoint x: 375, startPoint y: 90, endPoint x: 435, endPoint y: 86, distance: 60.2
click at [435, 86] on span "hordani." at bounding box center [455, 93] width 64 height 20
click at [429, 71] on div at bounding box center [429, 71] width 0 height 0
click at [441, 70] on div at bounding box center [282, 61] width 377 height 23
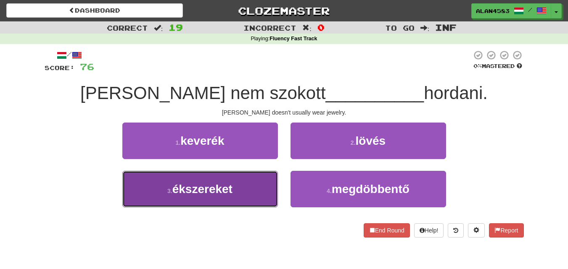
click at [183, 181] on button "3 . ékszereket" at bounding box center [199, 189] width 155 height 37
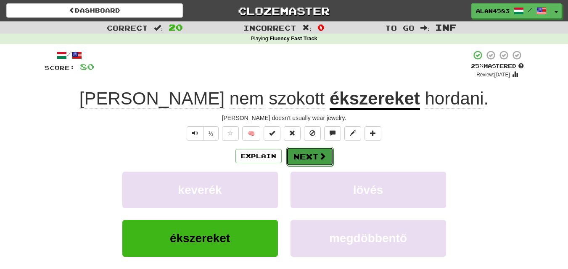
click at [295, 157] on button "Next" at bounding box center [309, 156] width 47 height 19
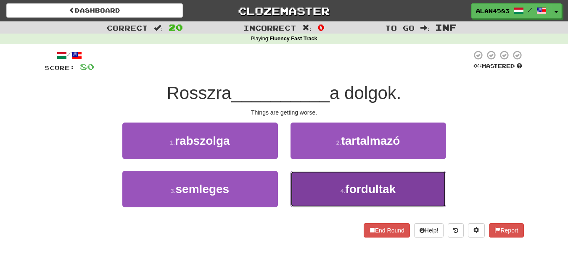
click at [328, 196] on button "4 . fordultak" at bounding box center [367, 189] width 155 height 37
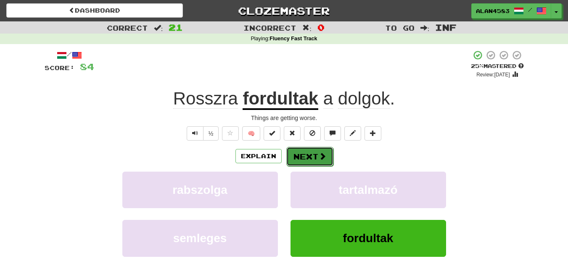
click at [313, 160] on button "Next" at bounding box center [309, 156] width 47 height 19
